Goal: Transaction & Acquisition: Purchase product/service

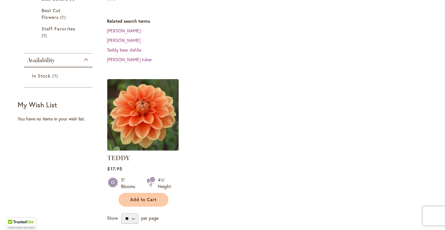
scroll to position [172, 0]
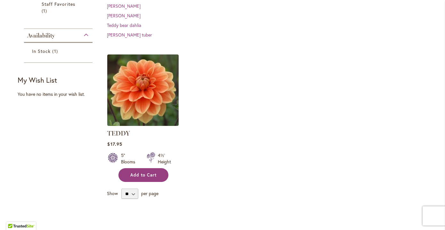
click at [143, 173] on span "Add to Cart" at bounding box center [143, 174] width 26 height 5
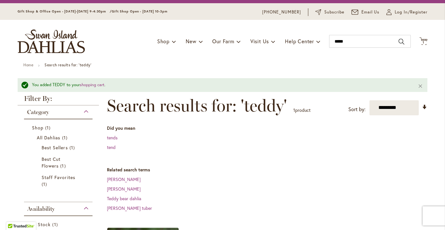
scroll to position [0, 0]
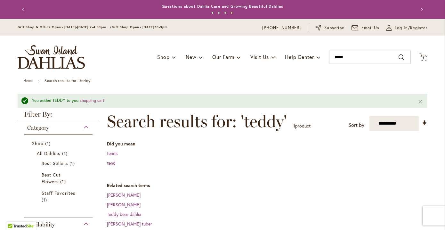
click at [69, 53] on img "store logo" at bounding box center [51, 57] width 67 height 24
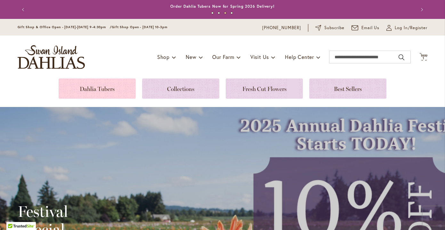
click at [109, 90] on link at bounding box center [97, 89] width 77 height 20
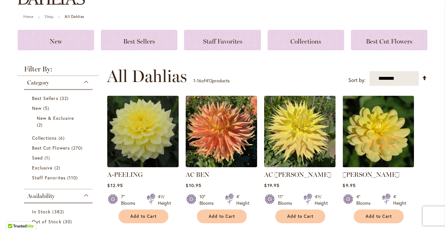
scroll to position [79, 0]
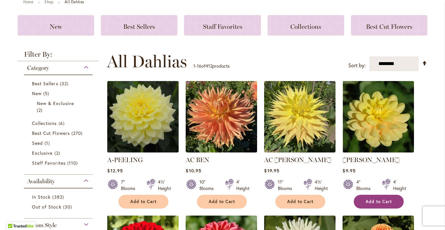
click at [372, 200] on span "Add to Cart" at bounding box center [379, 201] width 26 height 5
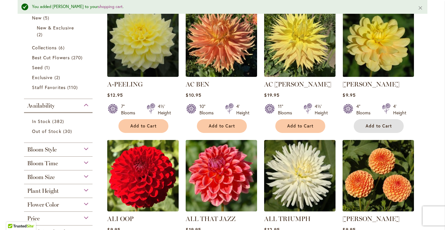
scroll to position [173, 0]
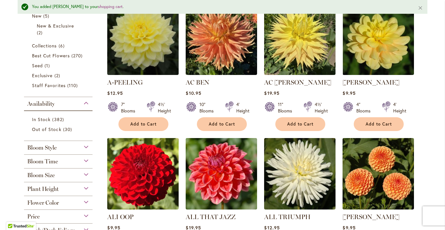
click at [83, 200] on div "Flower Color" at bounding box center [58, 201] width 69 height 10
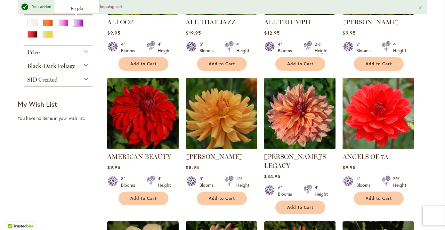
click at [77, 20] on div "Purple" at bounding box center [78, 23] width 10 height 7
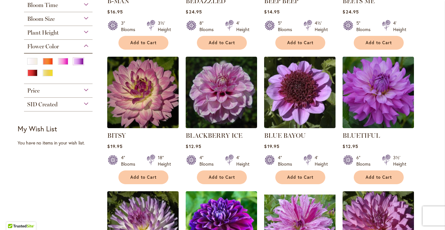
scroll to position [229, 0]
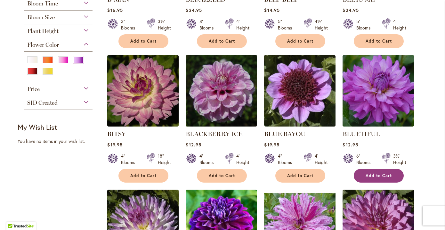
click at [379, 176] on span "Add to Cart" at bounding box center [379, 175] width 26 height 5
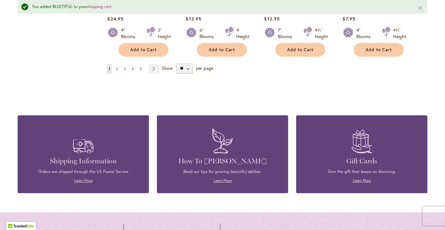
scroll to position [644, 0]
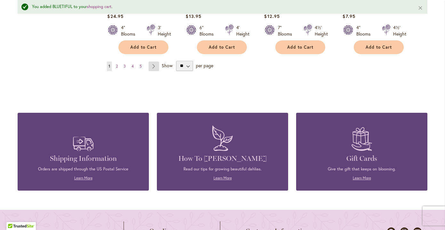
click at [152, 65] on link "Page Next" at bounding box center [154, 67] width 11 height 10
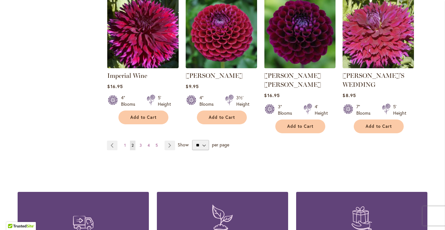
scroll to position [575, 0]
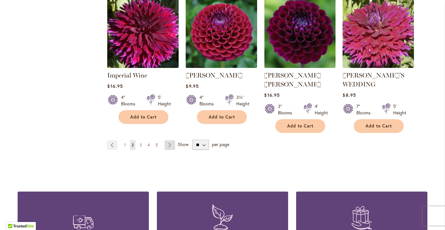
click at [166, 140] on link "Page Next" at bounding box center [170, 145] width 11 height 10
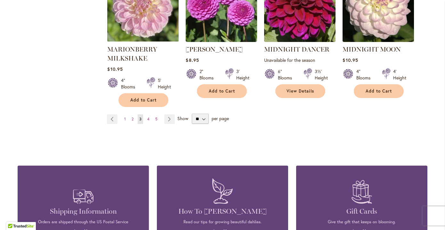
scroll to position [602, 0]
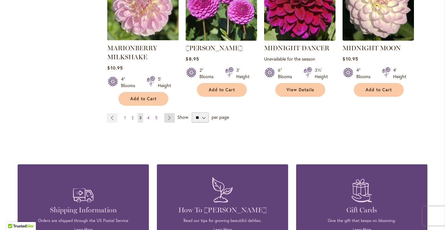
click at [168, 113] on link "Page Next" at bounding box center [169, 118] width 11 height 10
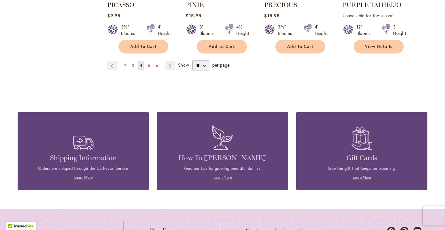
scroll to position [640, 0]
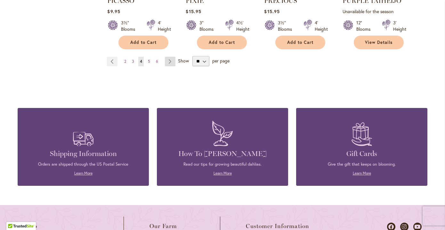
click at [167, 57] on link "Page Next" at bounding box center [170, 62] width 11 height 10
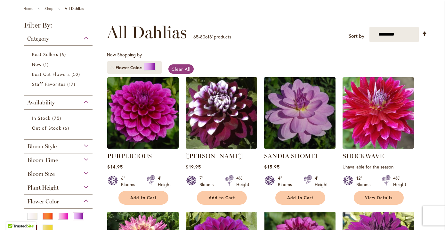
scroll to position [77, 0]
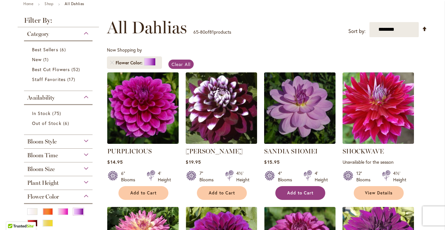
click at [302, 194] on span "Add to Cart" at bounding box center [300, 192] width 26 height 5
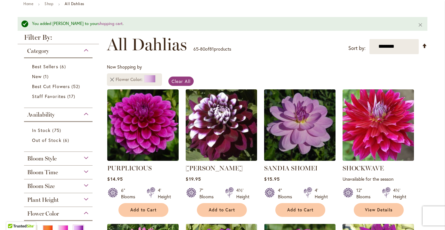
click at [110, 78] on link "Remove Flower Color Purple" at bounding box center [112, 80] width 4 height 4
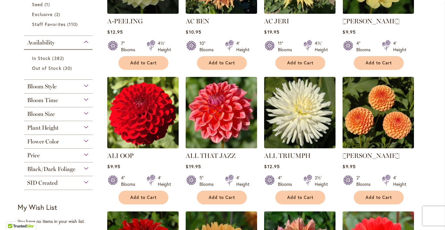
scroll to position [219, 0]
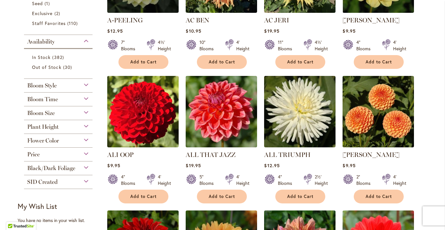
click at [84, 139] on div "Flower Color" at bounding box center [58, 139] width 69 height 10
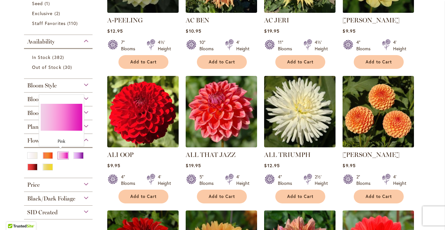
click at [63, 154] on div "Pink" at bounding box center [63, 155] width 10 height 7
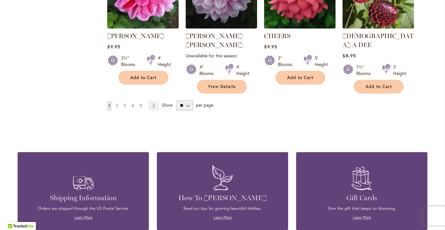
scroll to position [606, 0]
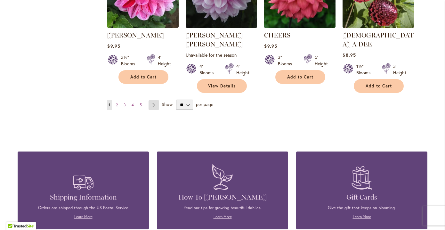
click at [152, 100] on link "Page Next" at bounding box center [154, 105] width 11 height 10
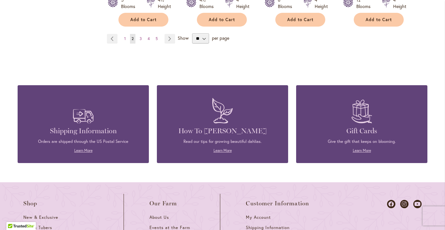
scroll to position [670, 0]
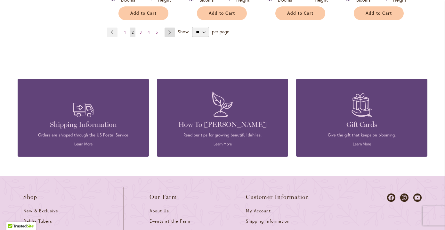
click at [168, 28] on link "Page Next" at bounding box center [170, 33] width 11 height 10
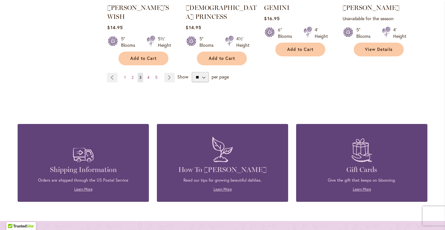
scroll to position [631, 0]
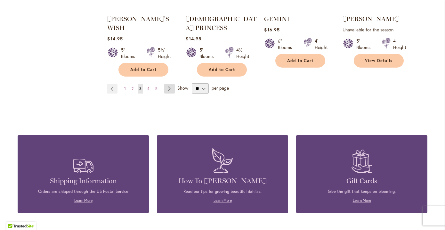
click at [167, 84] on link "Page Next" at bounding box center [169, 89] width 11 height 10
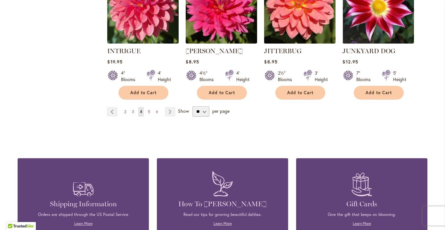
scroll to position [585, 0]
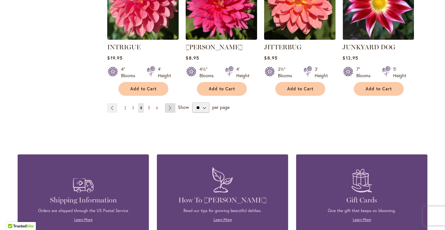
click at [166, 107] on link "Page Next" at bounding box center [170, 108] width 11 height 10
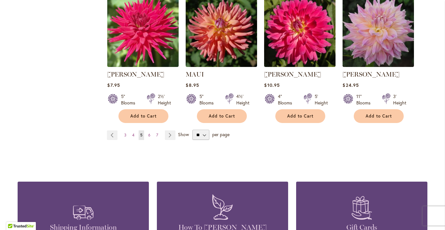
scroll to position [569, 0]
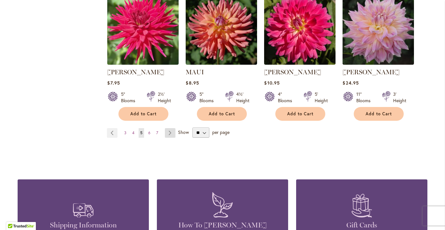
click at [168, 128] on link "Page Next" at bounding box center [170, 133] width 11 height 10
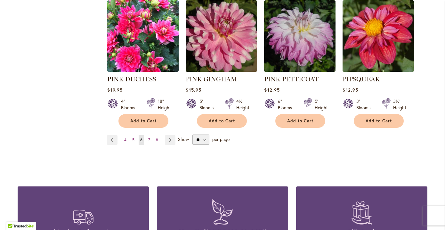
scroll to position [581, 0]
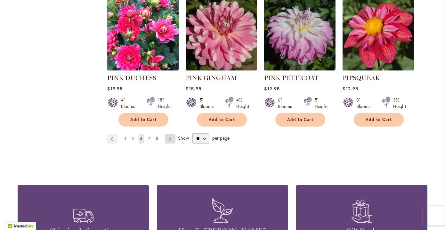
click at [167, 134] on link "Page Next" at bounding box center [170, 139] width 11 height 10
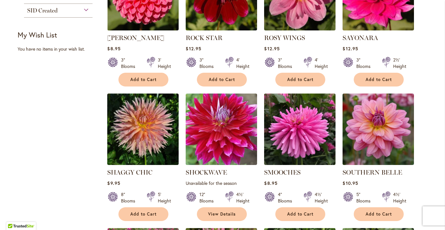
scroll to position [333, 0]
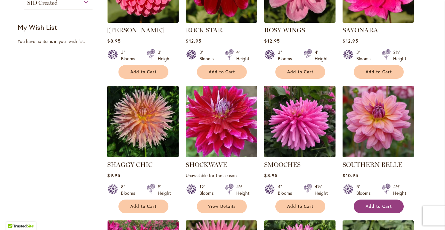
click at [375, 204] on span "Add to Cart" at bounding box center [379, 206] width 26 height 5
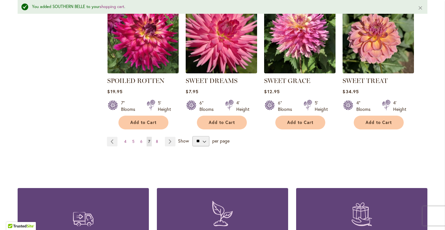
scroll to position [574, 0]
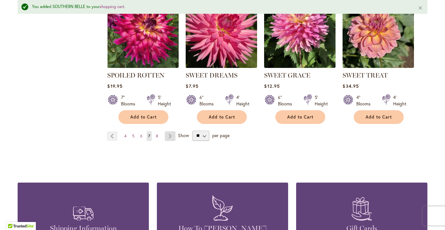
click at [167, 135] on link "Page Next" at bounding box center [170, 136] width 11 height 10
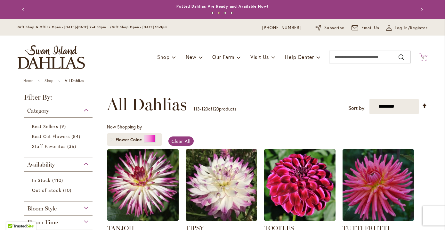
click at [421, 56] on icon "Cart .cls-1 { fill: #231f20; }" at bounding box center [424, 57] width 8 height 8
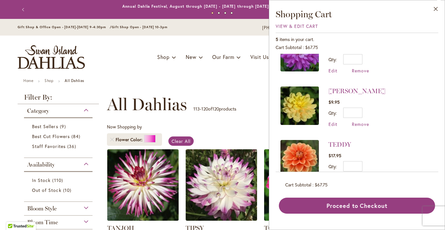
scroll to position [152, 0]
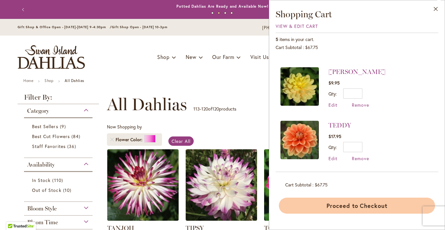
click at [343, 206] on button "Proceed to Checkout" at bounding box center [357, 206] width 156 height 16
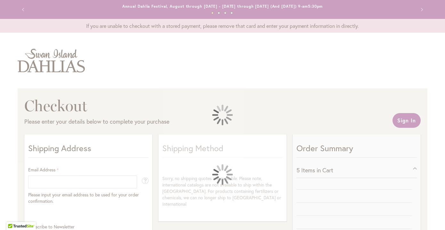
select select "**"
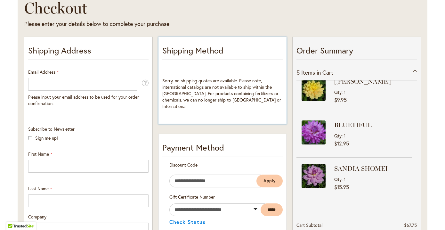
scroll to position [126, 0]
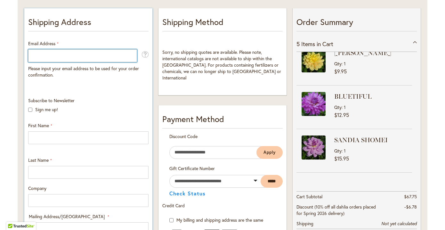
click at [122, 58] on input "Email Address" at bounding box center [82, 55] width 109 height 13
type input "**********"
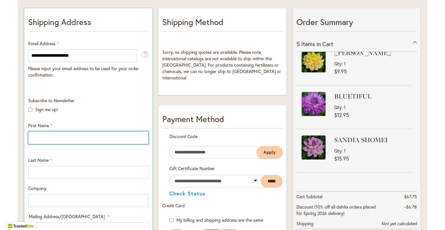
click at [46, 136] on input "First Name" at bounding box center [88, 137] width 121 height 13
type input "*********"
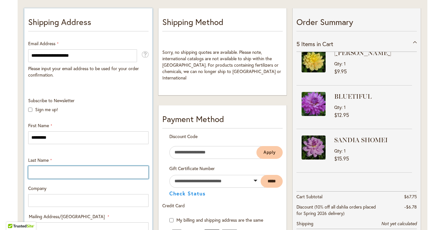
click at [45, 172] on input "Last Name" at bounding box center [88, 172] width 121 height 13
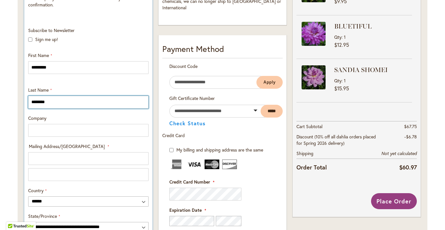
scroll to position [209, 0]
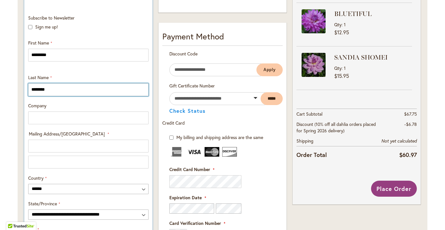
type input "********"
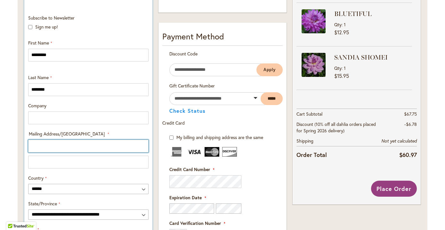
click at [52, 146] on input "Mailing Address/PO BOX: Line 1" at bounding box center [88, 146] width 121 height 13
type input "**********"
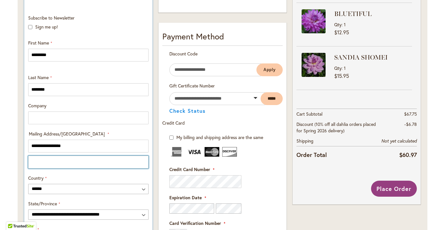
click at [55, 163] on input "Mailing Address/PO BOX: Line 2" at bounding box center [88, 162] width 121 height 13
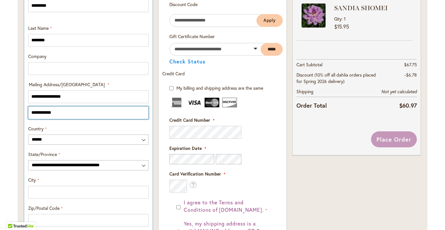
scroll to position [263, 0]
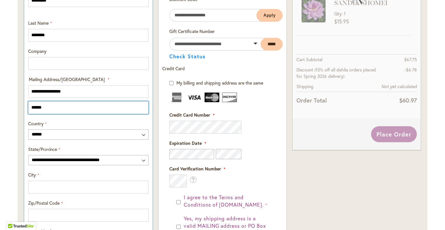
type input "******"
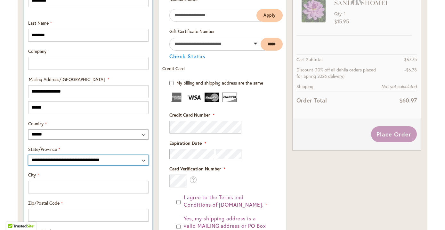
click at [139, 159] on select "**********" at bounding box center [88, 160] width 121 height 10
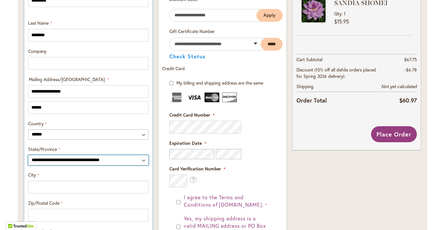
select select "**"
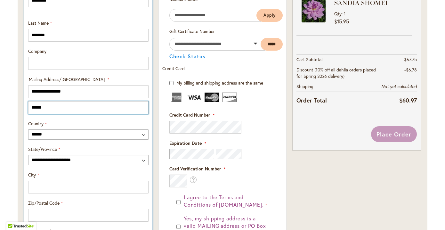
click at [88, 108] on input "******" at bounding box center [88, 107] width 121 height 13
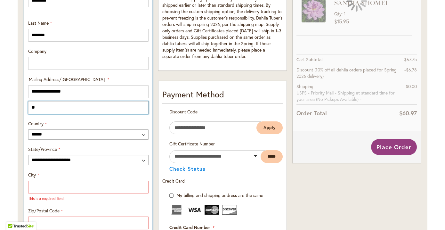
type input "*"
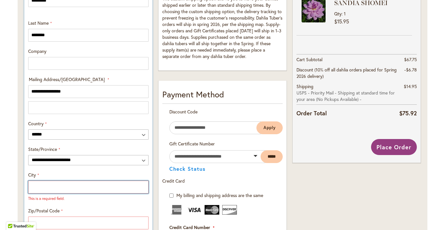
click at [101, 185] on input "City" at bounding box center [88, 187] width 121 height 13
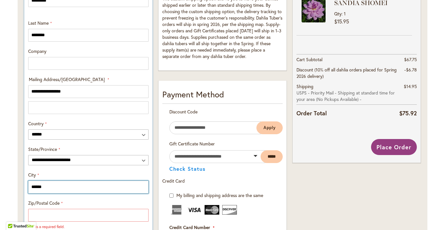
type input "******"
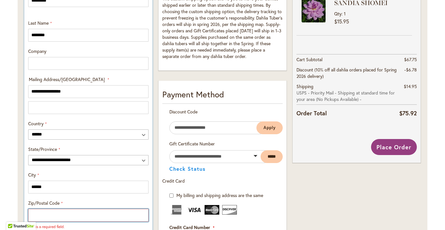
click at [99, 216] on input "Zip/Postal Code" at bounding box center [88, 215] width 121 height 13
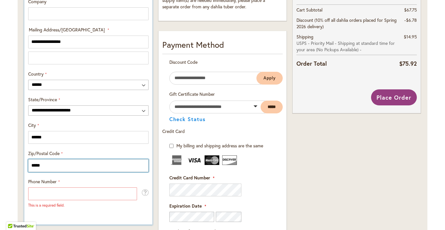
scroll to position [320, 0]
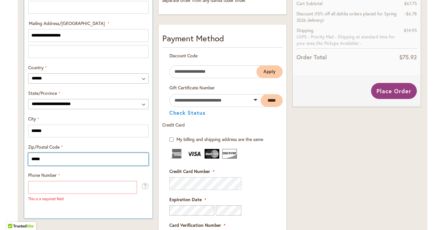
type input "*****"
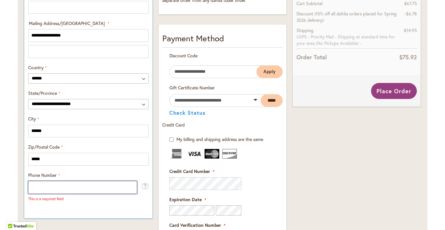
click at [107, 188] on input "Phone Number" at bounding box center [82, 187] width 109 height 13
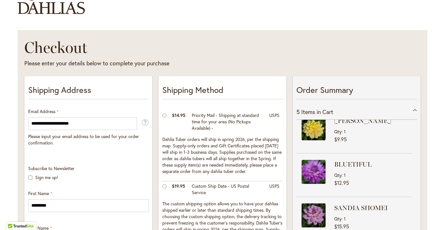
scroll to position [57, 0]
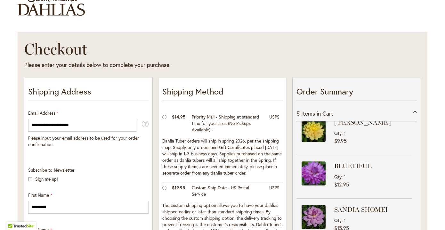
type input "**********"
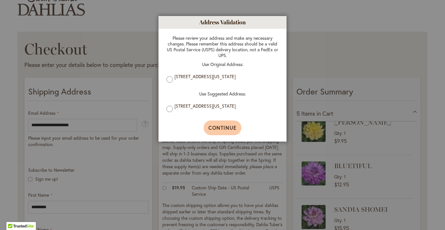
click at [211, 129] on span "Continue" at bounding box center [223, 127] width 29 height 7
type input "**********"
type input "******"
type input "**********"
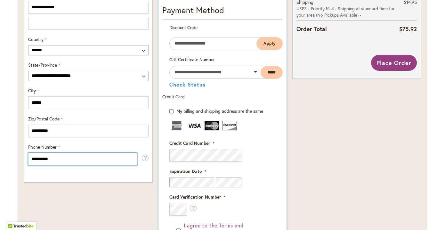
scroll to position [342, 0]
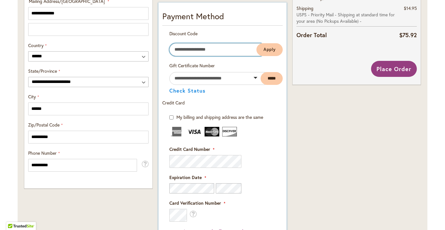
click at [216, 50] on input "Enter discount code" at bounding box center [216, 49] width 92 height 13
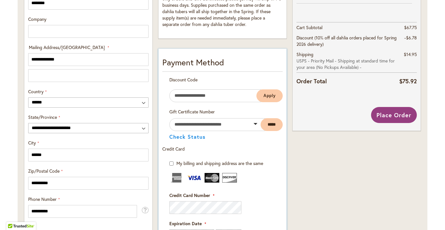
scroll to position [294, 0]
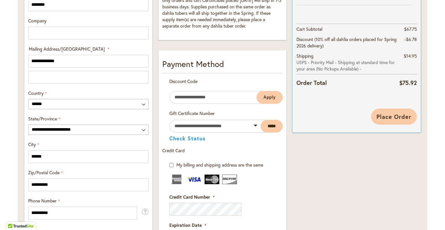
click at [399, 114] on span "Place Order" at bounding box center [394, 117] width 35 height 8
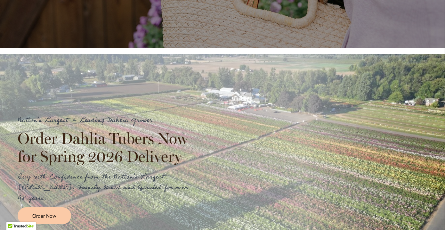
scroll to position [657, 0]
